Goal: Task Accomplishment & Management: Complete application form

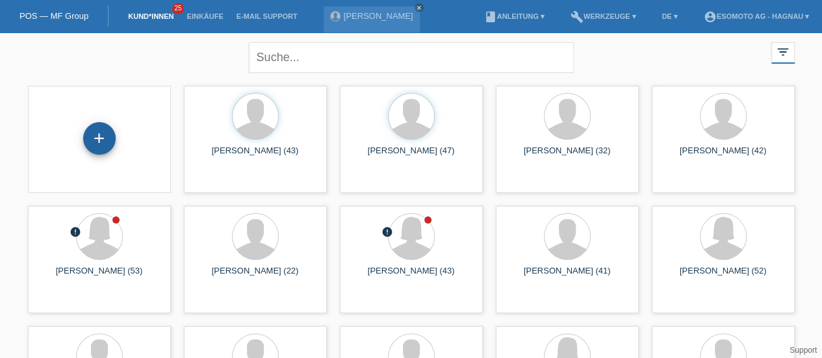
click at [94, 141] on div "+" at bounding box center [99, 138] width 33 height 33
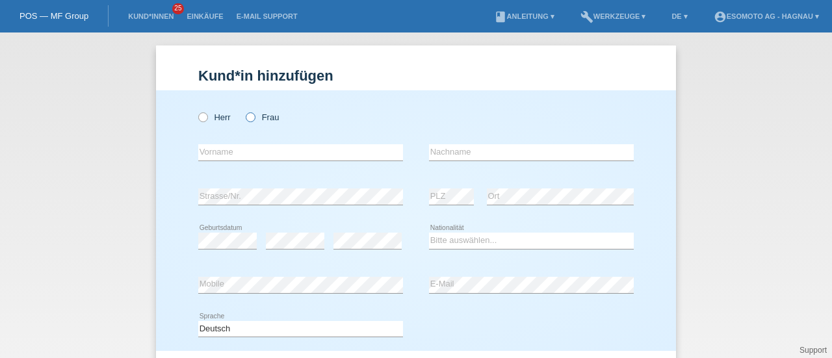
click at [250, 120] on label "Frau" at bounding box center [262, 117] width 33 height 10
click at [250, 120] on input "Frau" at bounding box center [250, 116] width 8 height 8
radio input "true"
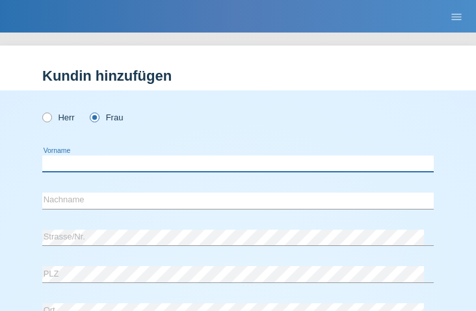
click at [116, 161] on input "text" at bounding box center [237, 163] width 391 height 16
type input "Bianca"
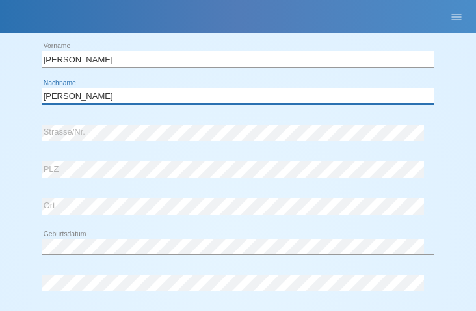
scroll to position [105, 0]
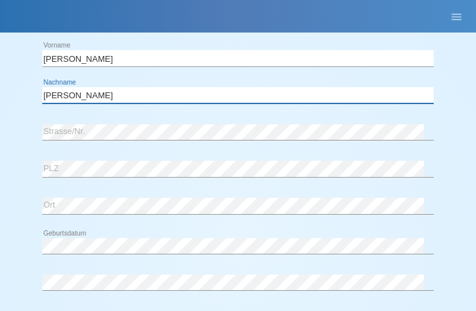
type input "Pereira Costa"
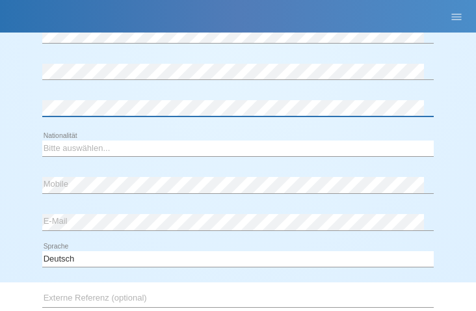
scroll to position [322, 0]
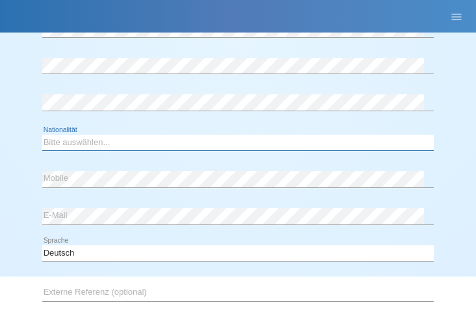
click at [83, 144] on select "Bitte auswählen... Schweiz Deutschland Liechtenstein Österreich ------------ Af…" at bounding box center [237, 143] width 391 height 16
select select "PT"
click at [42, 135] on select "Bitte auswählen... Schweiz Deutschland Liechtenstein Österreich ------------ Af…" at bounding box center [237, 143] width 391 height 16
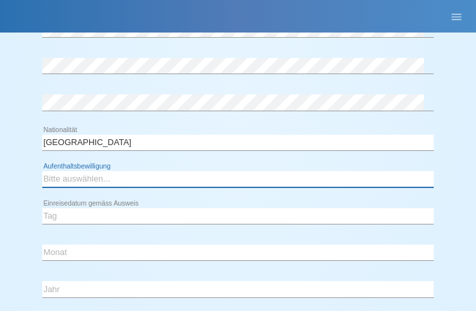
click at [79, 178] on select "Bitte auswählen... C B B - Flüchtlingsstatus Andere" at bounding box center [237, 179] width 391 height 16
select select "B"
click at [42, 171] on select "Bitte auswählen... C B B - Flüchtlingsstatus Andere" at bounding box center [237, 179] width 391 height 16
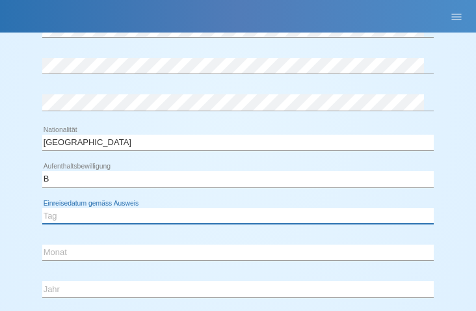
click at [66, 214] on select "Tag 01 02 03 04 05 06 07 08 09 10 11" at bounding box center [237, 216] width 391 height 16
select select "18"
click at [42, 208] on select "Tag 01 02 03 04 05 06 07 08 09 10 11" at bounding box center [237, 216] width 391 height 16
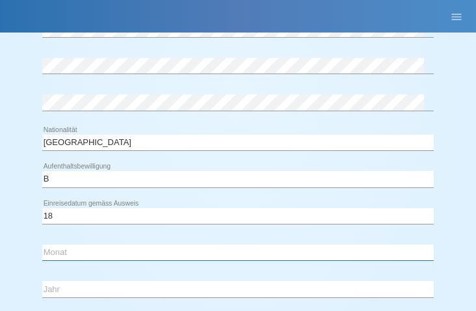
click at [57, 249] on select "Monat 01 02 03 04 05 06 07 08 09 10 11" at bounding box center [237, 252] width 391 height 16
select select "11"
click at [42, 244] on select "Monat 01 02 03 04 05 06 07 08 09 10 11" at bounding box center [237, 252] width 391 height 16
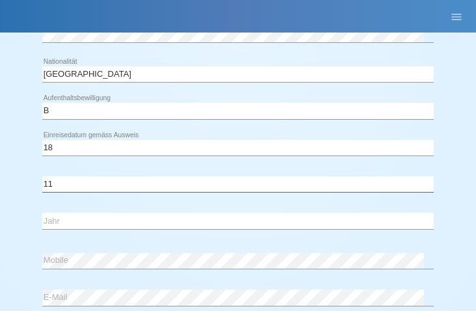
scroll to position [389, 0]
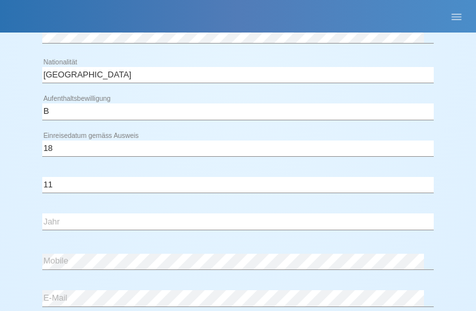
click at [68, 137] on div "Tag 01 02 03 04 05 06 07 08 09 10 11 12 13 14 15 16" at bounding box center [237, 148] width 391 height 33
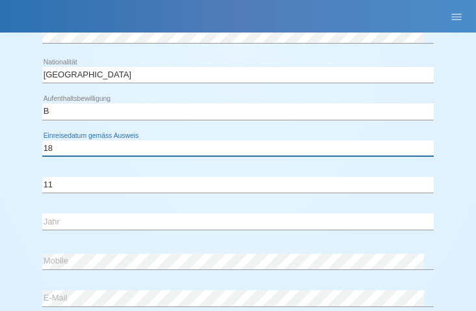
click at [65, 140] on select "Tag 01 02 03 04 05 06 07 08 09 10 11" at bounding box center [237, 148] width 391 height 16
select select "16"
click at [42, 140] on select "Tag 01 02 03 04 05 06 07 08 09 10 11" at bounding box center [237, 148] width 391 height 16
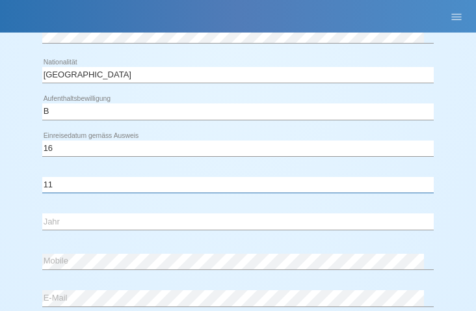
click at [53, 186] on select "Monat 01 02 03 04 05 06 07 08 09 10 11" at bounding box center [237, 185] width 391 height 16
select select "10"
click at [42, 177] on select "Monat 01 02 03 04 05 06 07 08 09 10 11" at bounding box center [237, 185] width 391 height 16
click at [55, 216] on select "Jahr 2025 2024 2023 2022 2021 2020 2019 2018 2017 2016 2015 2014 2013 2012 2011…" at bounding box center [237, 221] width 391 height 16
select select "2016"
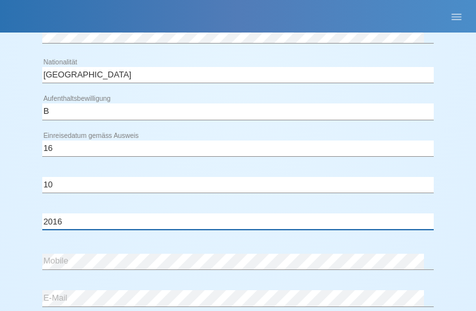
click at [42, 213] on select "Jahr 2025 2024 2023 2022 2021 2020 2019 2018 2017 2016 2015 2014 2013 2012 2011…" at bounding box center [237, 221] width 391 height 16
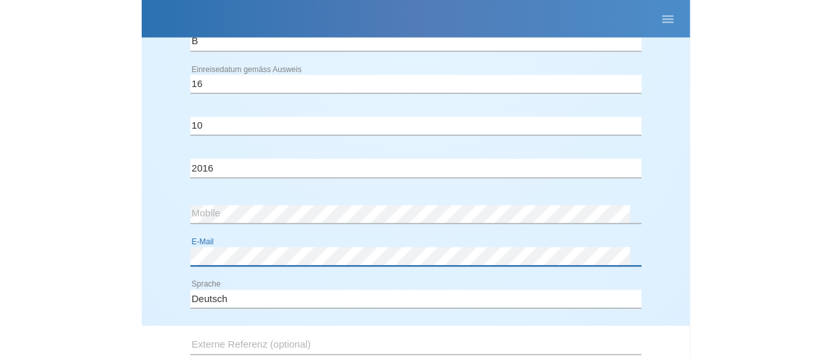
scroll to position [622, 0]
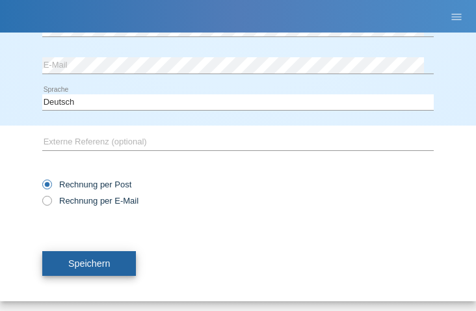
click at [104, 253] on button "Speichern" at bounding box center [89, 263] width 94 height 25
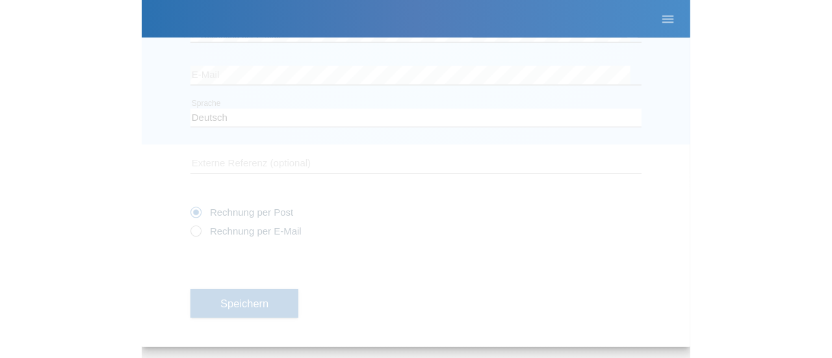
scroll to position [184, 0]
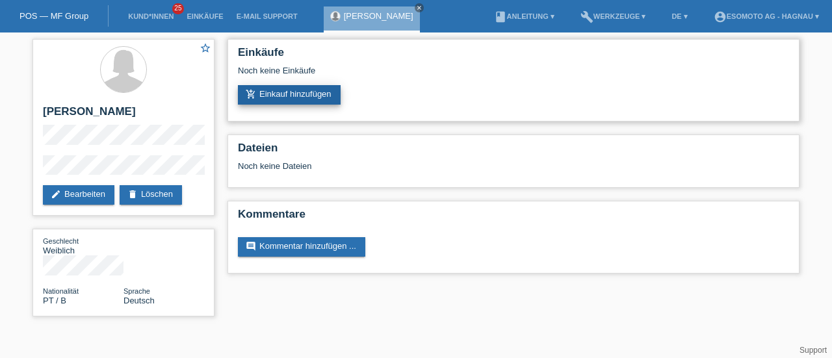
click at [325, 89] on link "add_shopping_cart Einkauf hinzufügen" at bounding box center [289, 95] width 103 height 20
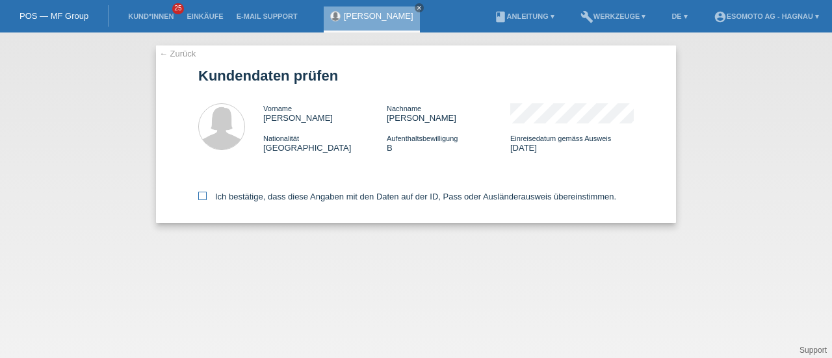
click at [204, 194] on icon at bounding box center [202, 196] width 8 height 8
click at [204, 194] on input "Ich bestätige, dass diese Angaben mit den Daten auf der ID, Pass oder Ausländer…" at bounding box center [202, 196] width 8 height 8
checkbox input "true"
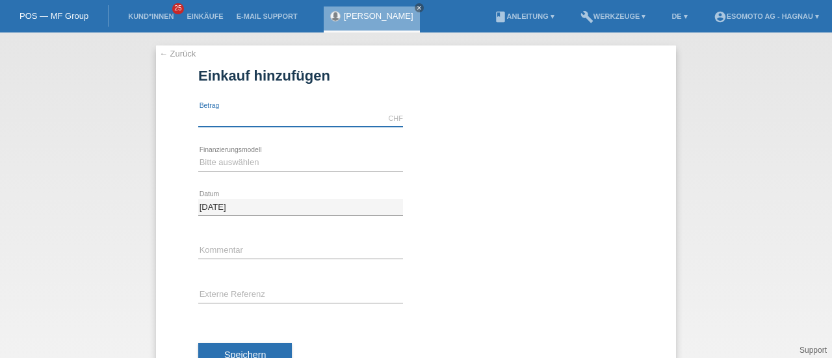
click at [241, 119] on input "text" at bounding box center [300, 119] width 205 height 16
type input "7600.00"
click at [232, 164] on select "Bitte auswählen Fixe Raten Kauf auf Rechnung mit Teilzahlungsoption" at bounding box center [300, 163] width 205 height 16
select select "69"
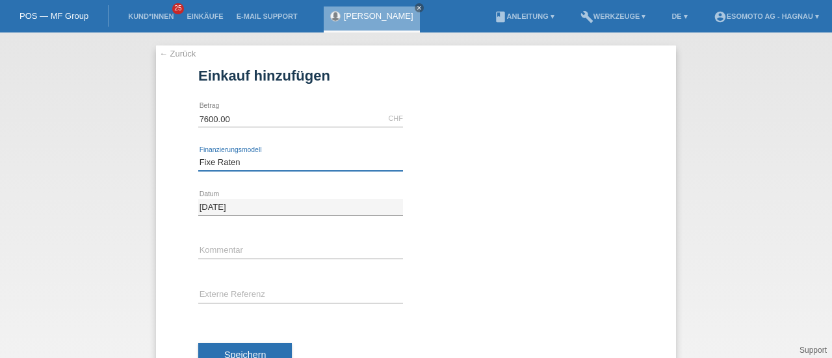
click at [198, 155] on select "Bitte auswählen Fixe Raten Kauf auf Rechnung mit Teilzahlungsoption" at bounding box center [300, 163] width 205 height 16
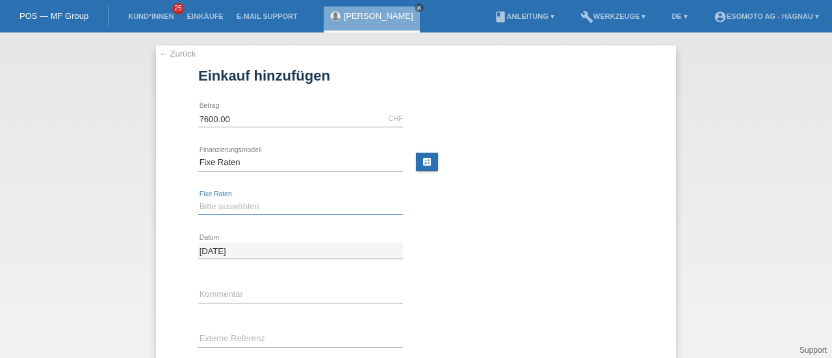
click at [218, 200] on select "Bitte auswählen 12 Raten 24 Raten 36 Raten 48 Raten" at bounding box center [300, 207] width 205 height 16
select select "140"
click at [198, 199] on select "Bitte auswählen 12 Raten 24 Raten 36 Raten 48 Raten" at bounding box center [300, 207] width 205 height 16
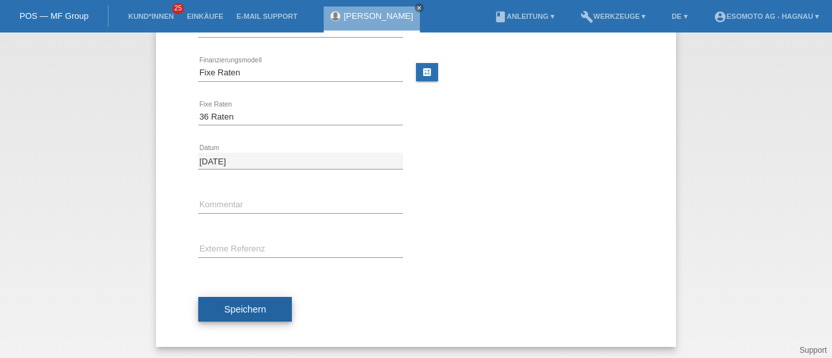
click at [255, 311] on span "Speichern" at bounding box center [245, 309] width 42 height 10
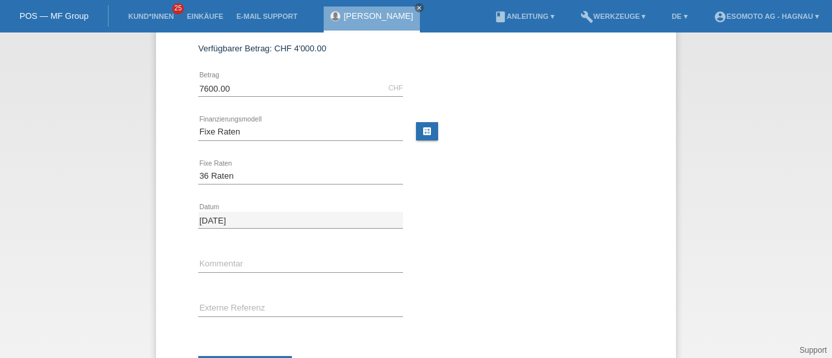
scroll to position [0, 0]
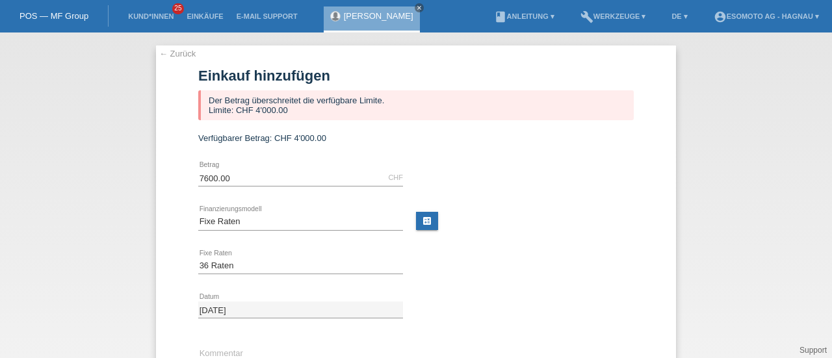
click at [170, 54] on link "← Zurück" at bounding box center [177, 54] width 36 height 10
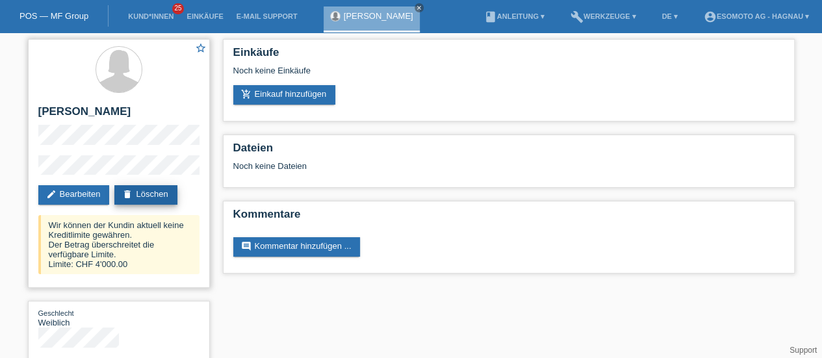
click at [148, 194] on link "delete Löschen" at bounding box center [145, 195] width 62 height 20
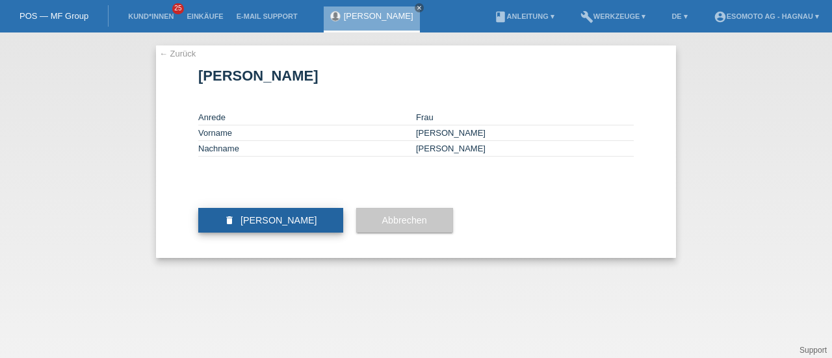
click at [256, 226] on span "[PERSON_NAME]" at bounding box center [279, 220] width 77 height 10
